Goal: Check status: Check status

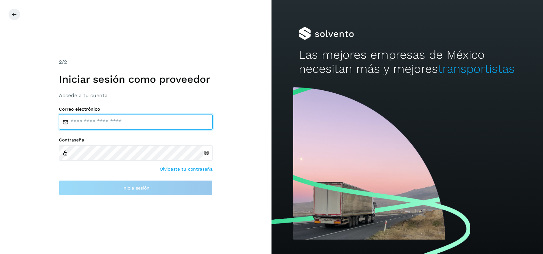
type input "**********"
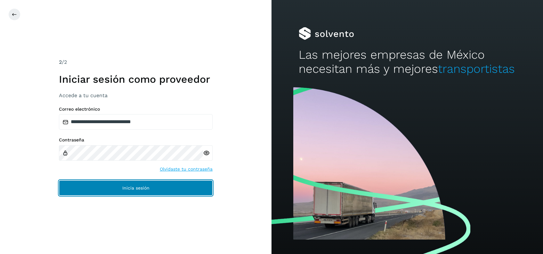
click at [135, 188] on span "Inicia sesión" at bounding box center [135, 187] width 27 height 4
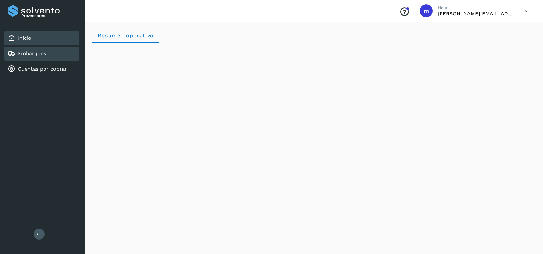
click at [42, 56] on link "Embarques" at bounding box center [32, 53] width 28 height 6
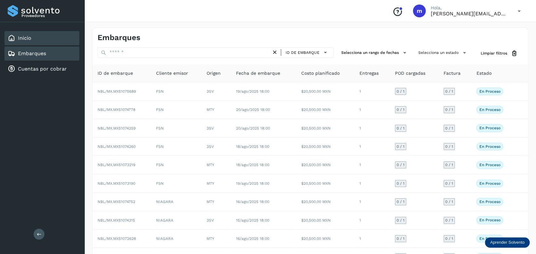
click at [52, 38] on div "Inicio" at bounding box center [41, 38] width 75 height 14
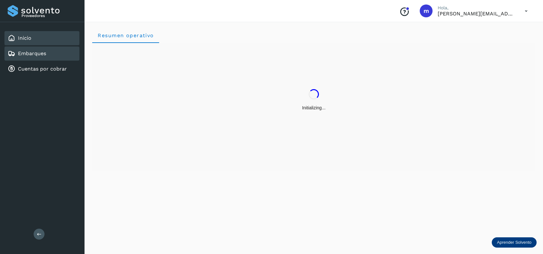
click at [53, 51] on div "Embarques" at bounding box center [41, 53] width 75 height 14
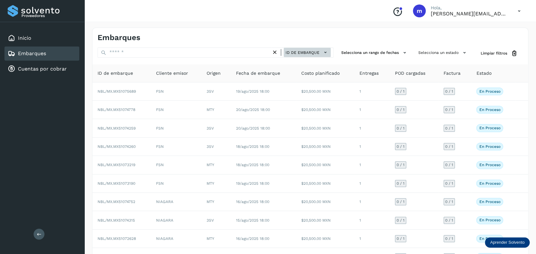
click at [318, 52] on span "ID de embarque" at bounding box center [303, 53] width 34 height 6
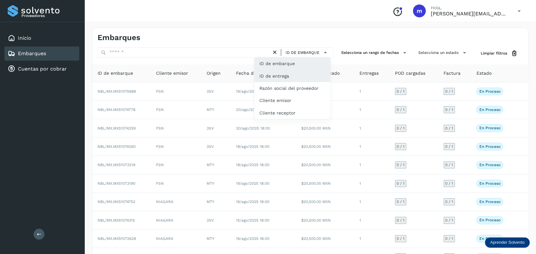
click at [309, 94] on div "ID de entrega" at bounding box center [292, 100] width 76 height 12
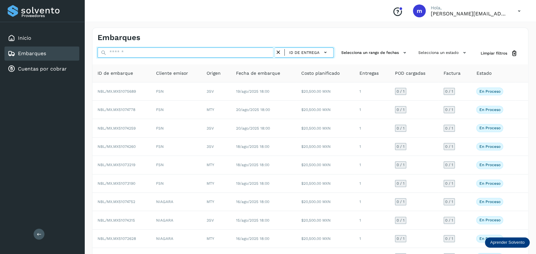
click at [250, 52] on input "text" at bounding box center [187, 52] width 178 height 10
paste input "**********"
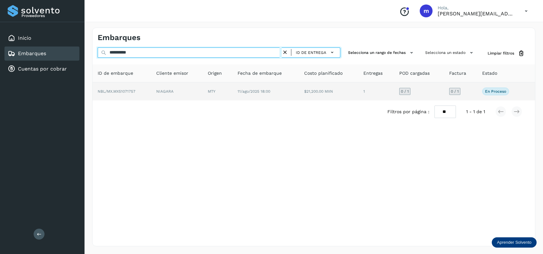
type input "**********"
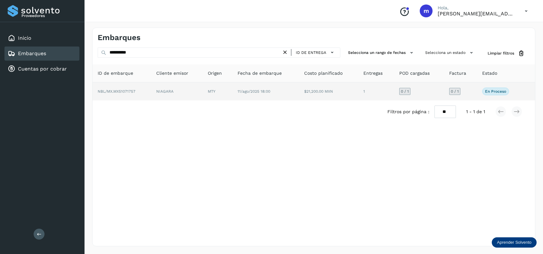
click at [299, 93] on td "11/ago/2025 18:00" at bounding box center [329, 91] width 60 height 18
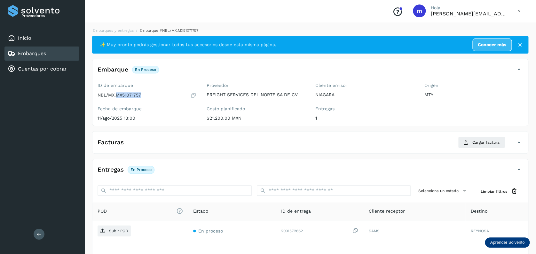
drag, startPoint x: 117, startPoint y: 94, endPoint x: 147, endPoint y: 94, distance: 30.4
click at [147, 94] on div "NBL/MX.MX51071757" at bounding box center [147, 95] width 99 height 6
copy p "MX51071757"
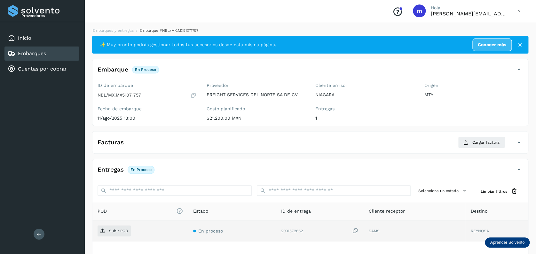
click at [356, 230] on icon at bounding box center [355, 230] width 6 height 7
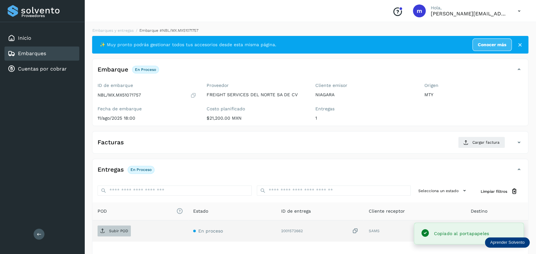
click at [121, 231] on p "Subir POD" at bounding box center [118, 230] width 19 height 4
